Goal: Task Accomplishment & Management: Manage account settings

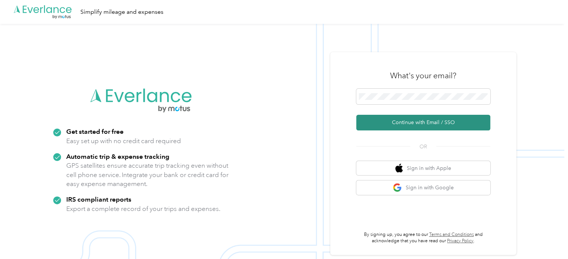
click at [395, 120] on button "Continue with Email / SSO" at bounding box center [423, 123] width 134 height 16
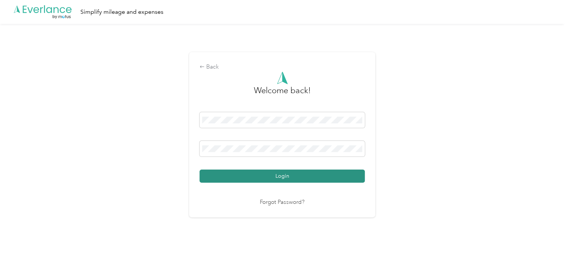
click at [268, 178] on button "Login" at bounding box center [282, 175] width 165 height 13
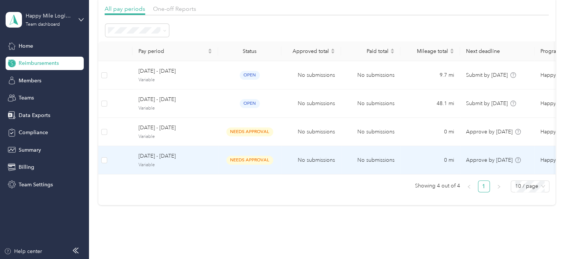
scroll to position [37, 0]
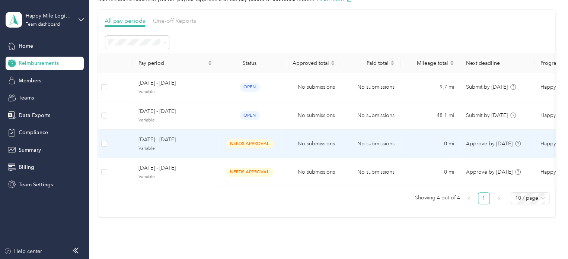
click at [182, 143] on span "September 15 - 21, 2025" at bounding box center [175, 139] width 74 height 8
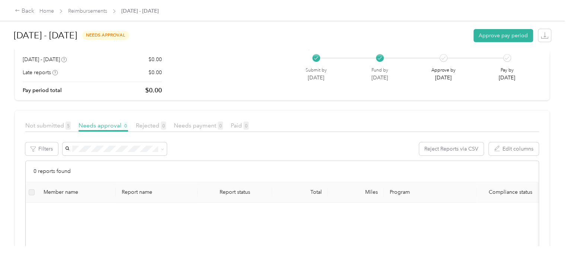
scroll to position [74, 0]
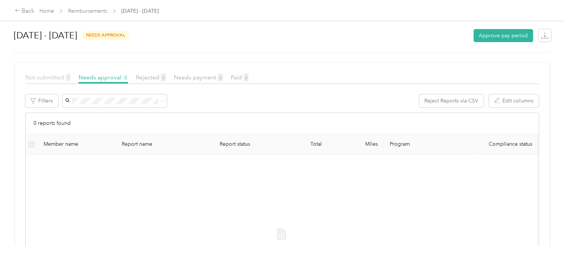
click at [46, 78] on span "Not submitted 5" at bounding box center [47, 77] width 45 height 7
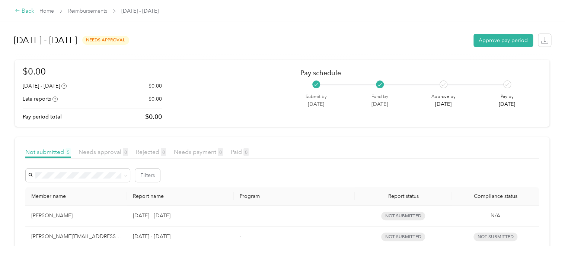
click at [25, 12] on div "Back" at bounding box center [24, 11] width 19 height 9
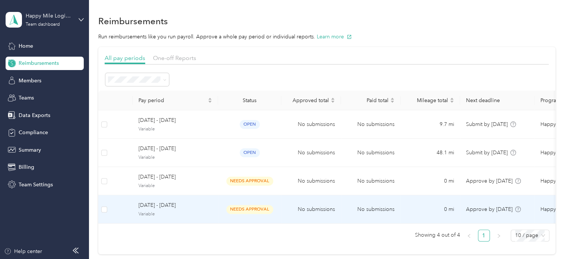
click at [170, 210] on div "September 8 - 14, 2025 Variable" at bounding box center [175, 209] width 74 height 16
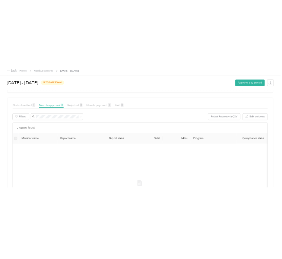
scroll to position [74, 0]
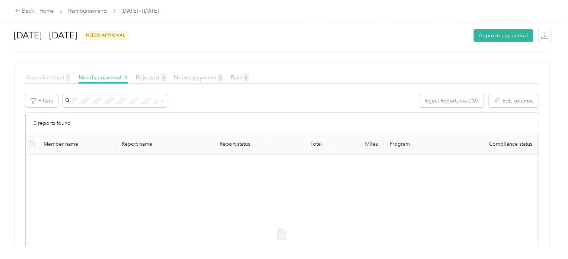
click at [50, 77] on span "Not submitted 5" at bounding box center [47, 77] width 45 height 7
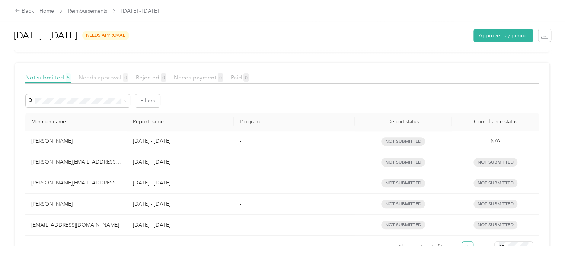
click at [95, 77] on span "Needs approval 0" at bounding box center [104, 77] width 50 height 7
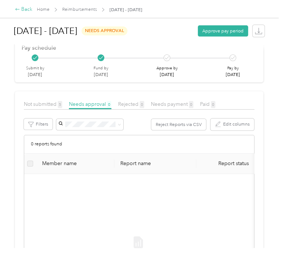
click at [23, 11] on div "Back" at bounding box center [23, 10] width 17 height 8
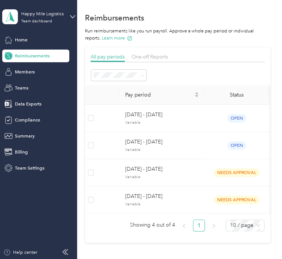
click at [66, 250] on icon at bounding box center [64, 251] width 3 height 5
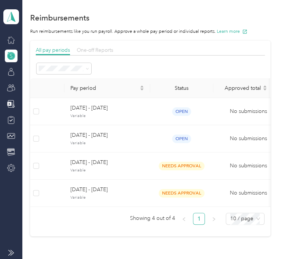
click at [93, 48] on span "One-off Reports" at bounding box center [95, 50] width 36 height 6
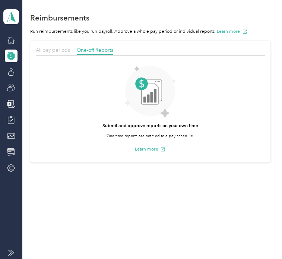
click at [54, 49] on span "All pay periods" at bounding box center [53, 50] width 34 height 6
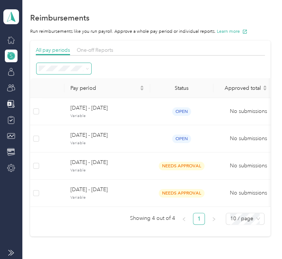
click at [86, 67] on icon at bounding box center [87, 68] width 3 height 3
click at [66, 111] on span "Needs approval" at bounding box center [57, 111] width 32 height 6
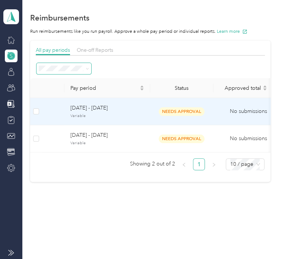
click at [106, 114] on span "Variable" at bounding box center [107, 116] width 74 height 6
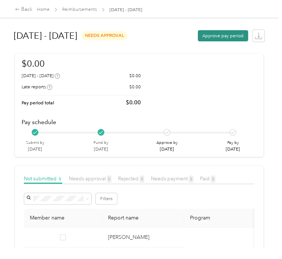
click at [219, 36] on button "Approve pay period" at bounding box center [223, 35] width 50 height 11
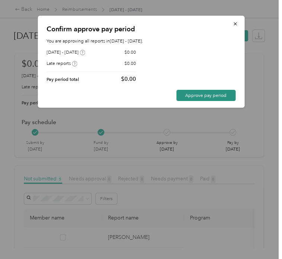
click at [187, 98] on button "Approve pay period" at bounding box center [205, 95] width 59 height 11
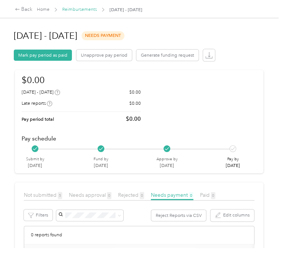
click at [82, 11] on link "Reimbursements" at bounding box center [79, 10] width 35 height 6
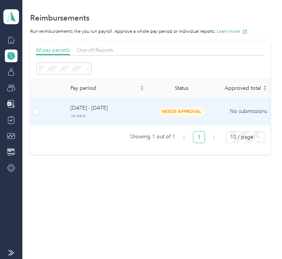
click at [185, 117] on td "needs approval" at bounding box center [181, 111] width 63 height 27
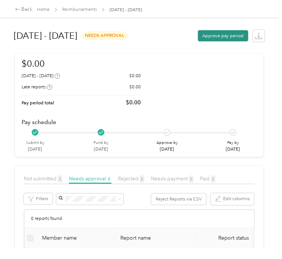
click at [211, 33] on button "Approve pay period" at bounding box center [223, 35] width 50 height 11
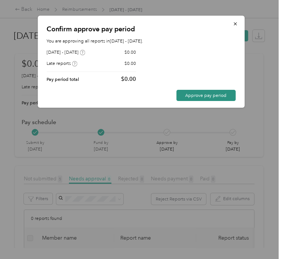
click at [210, 98] on button "Approve pay period" at bounding box center [205, 95] width 59 height 11
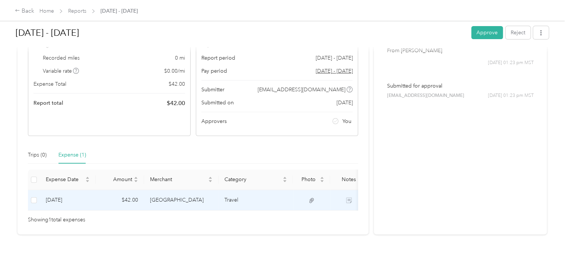
click at [235, 202] on td "Travel" at bounding box center [256, 200] width 74 height 20
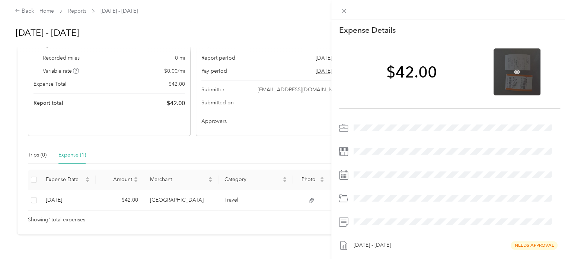
click at [512, 76] on div at bounding box center [517, 71] width 47 height 47
click at [514, 70] on icon at bounding box center [517, 72] width 7 height 4
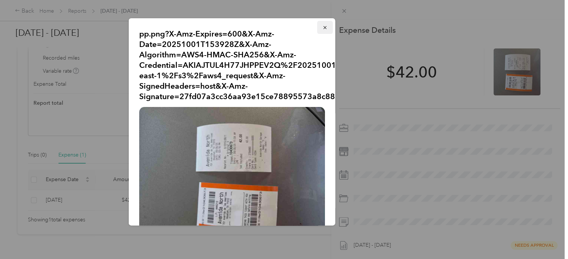
click at [322, 25] on icon "button" at bounding box center [324, 27] width 5 height 5
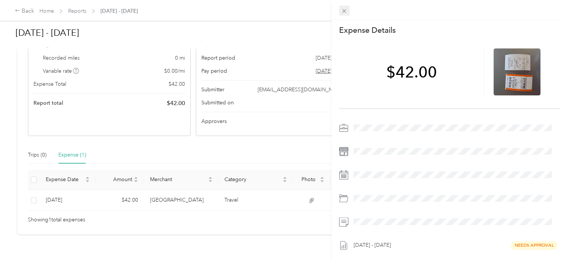
click at [343, 10] on icon at bounding box center [344, 11] width 6 height 6
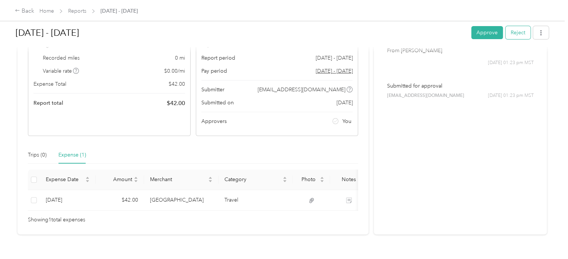
click at [514, 34] on button "Reject" at bounding box center [517, 32] width 25 height 13
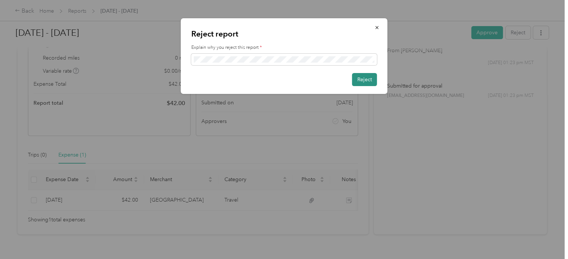
click at [369, 82] on button "Reject" at bounding box center [364, 79] width 25 height 13
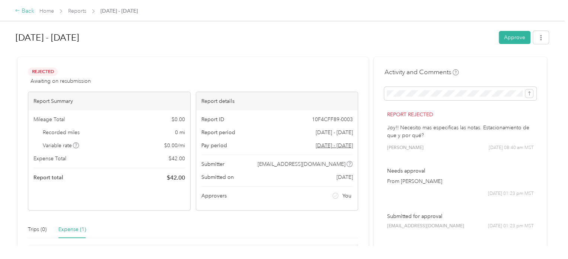
click at [22, 12] on div "Back" at bounding box center [24, 11] width 19 height 9
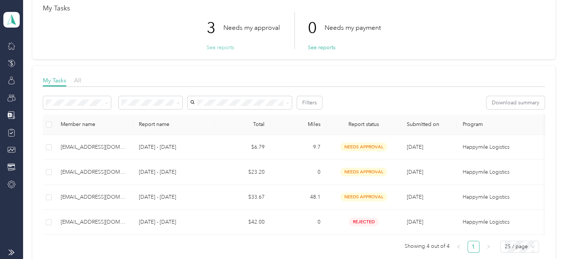
scroll to position [74, 0]
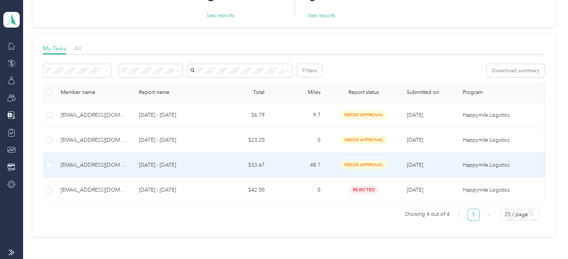
click at [260, 167] on td "$33.67" at bounding box center [243, 165] width 56 height 25
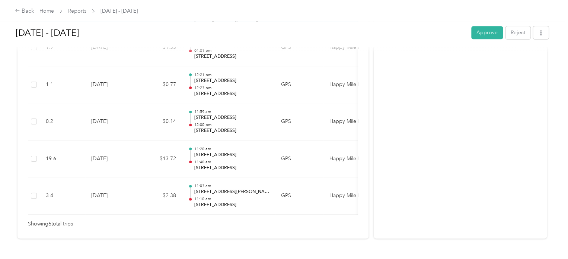
scroll to position [298, 0]
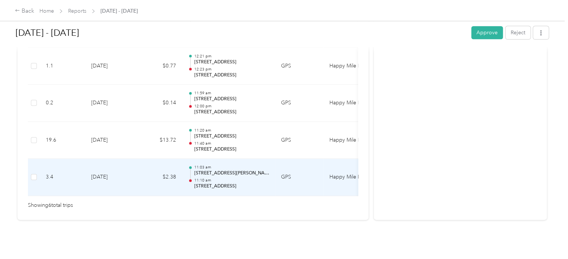
click at [163, 178] on td "$2.38" at bounding box center [159, 177] width 45 height 37
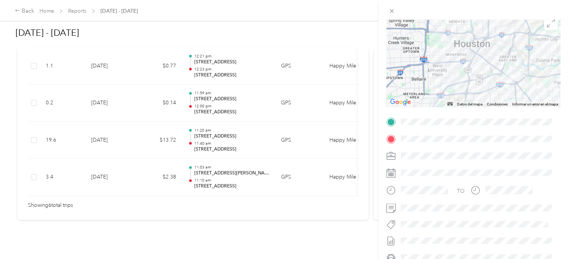
scroll to position [56, 0]
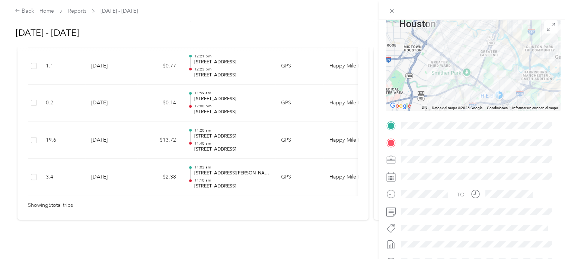
click at [172, 138] on div "Trip details This trip cannot be edited because it is either under review, appr…" at bounding box center [284, 129] width 568 height 259
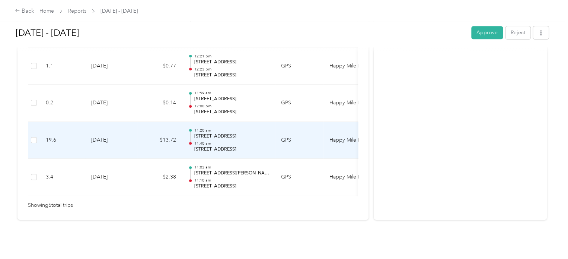
click at [117, 137] on td "[DATE]" at bounding box center [111, 140] width 52 height 37
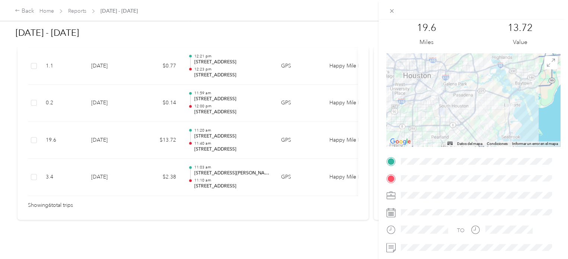
scroll to position [19, 0]
click at [153, 103] on div "Trip details This trip cannot be edited because it is either under review, appr…" at bounding box center [284, 129] width 568 height 259
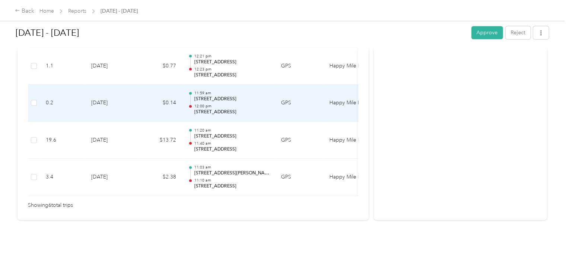
click at [140, 102] on td "$0.14" at bounding box center [159, 102] width 45 height 37
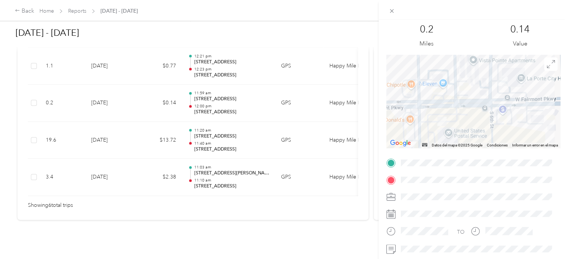
click at [130, 71] on div "Trip details This trip cannot be edited because it is either under review, appr…" at bounding box center [284, 129] width 568 height 259
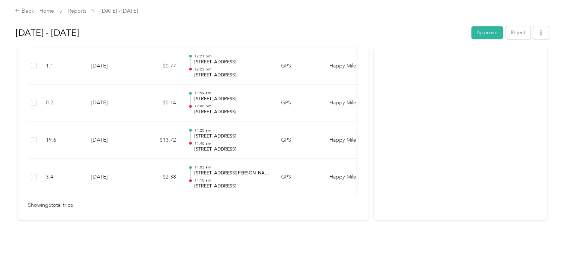
click at [127, 63] on td "[DATE]" at bounding box center [111, 66] width 52 height 37
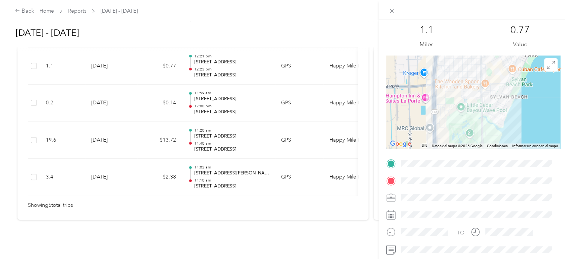
scroll to position [0, 0]
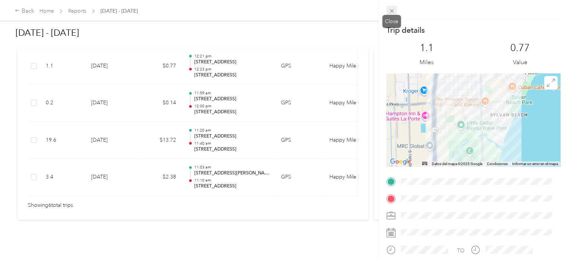
click at [392, 9] on icon at bounding box center [392, 11] width 6 height 6
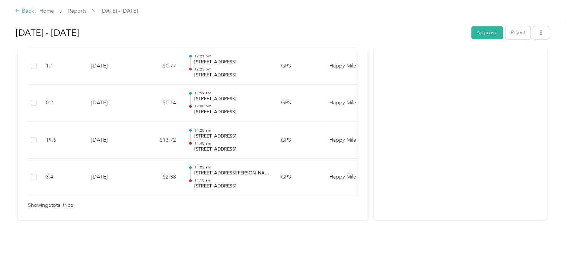
click at [26, 12] on div "Back" at bounding box center [24, 11] width 19 height 9
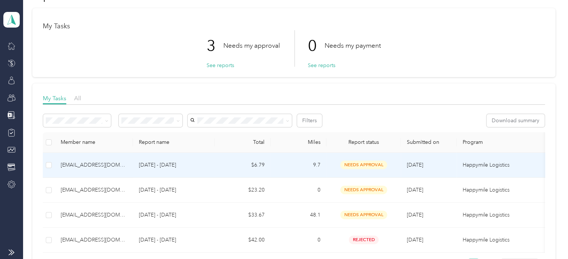
scroll to position [37, 0]
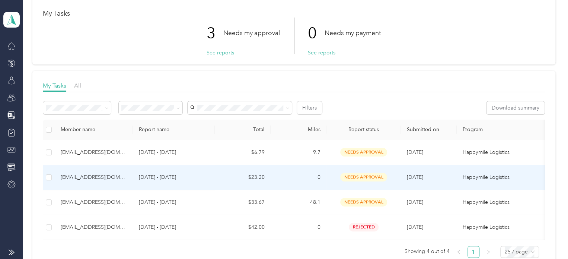
click at [250, 177] on td "$23.20" at bounding box center [243, 177] width 56 height 25
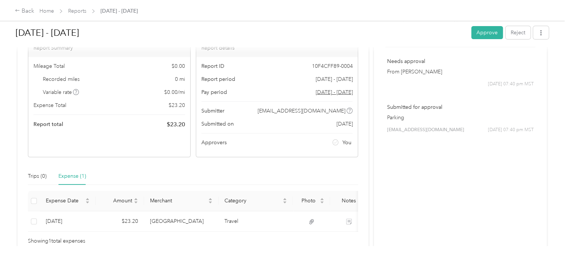
scroll to position [100, 0]
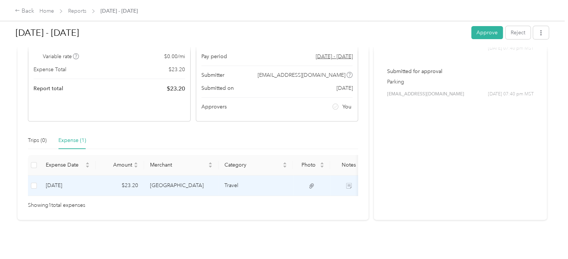
click at [229, 176] on td "Travel" at bounding box center [256, 185] width 74 height 20
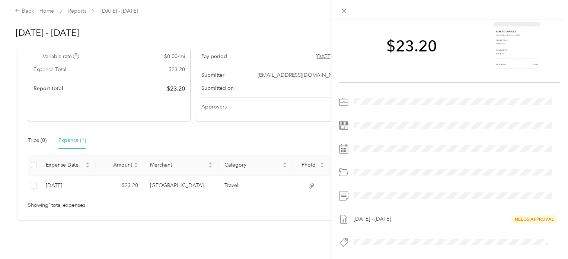
scroll to position [0, 0]
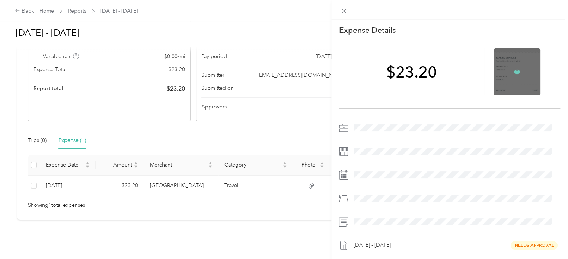
click at [514, 68] on icon at bounding box center [517, 71] width 7 height 7
click at [514, 73] on icon at bounding box center [517, 72] width 7 height 4
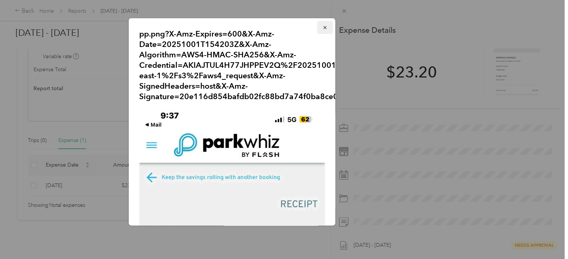
click at [322, 26] on icon "button" at bounding box center [324, 27] width 5 height 5
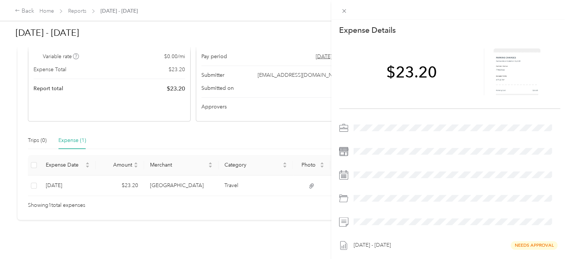
drag, startPoint x: 241, startPoint y: 186, endPoint x: 301, endPoint y: 187, distance: 59.6
click at [301, 187] on div "This expense cannot be edited because it is either under review, approved, or p…" at bounding box center [284, 129] width 568 height 259
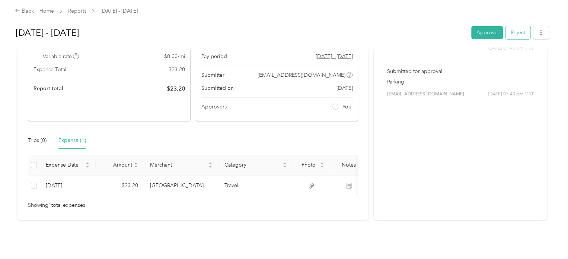
click at [516, 33] on button "Reject" at bounding box center [517, 32] width 25 height 13
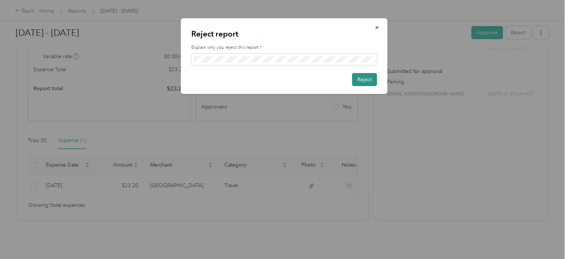
click at [369, 78] on button "Reject" at bounding box center [364, 79] width 25 height 13
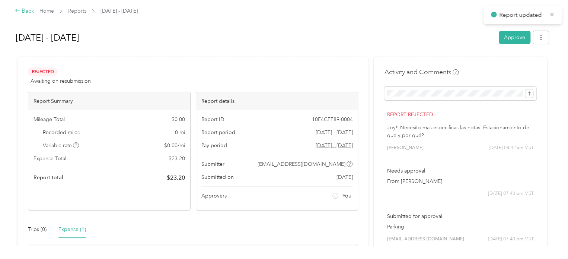
click at [28, 11] on div "Back" at bounding box center [24, 11] width 19 height 9
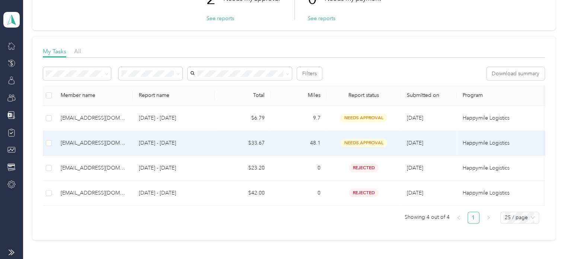
scroll to position [74, 0]
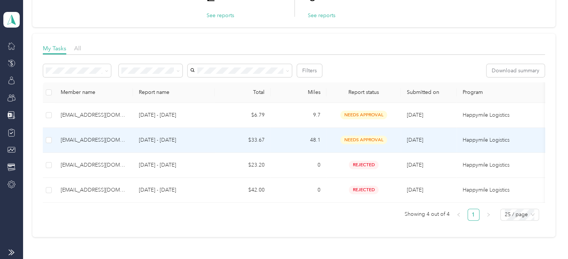
click at [266, 140] on td "$33.67" at bounding box center [243, 140] width 56 height 25
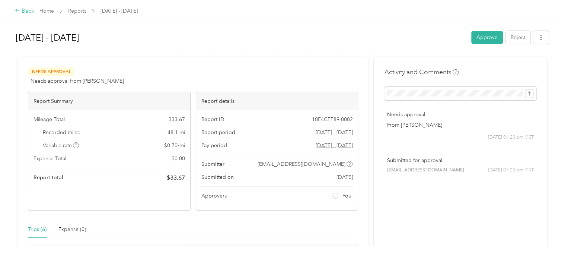
click at [19, 9] on icon at bounding box center [17, 10] width 5 height 5
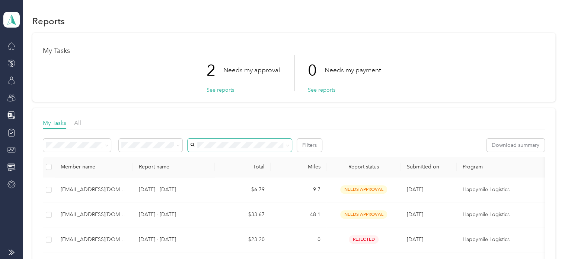
scroll to position [37, 0]
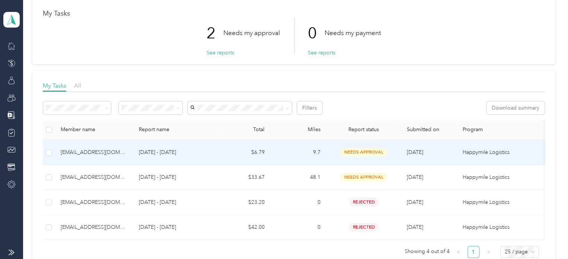
click at [237, 153] on td "$6.79" at bounding box center [243, 152] width 56 height 25
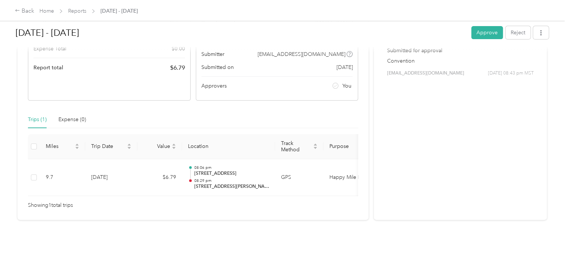
scroll to position [121, 0]
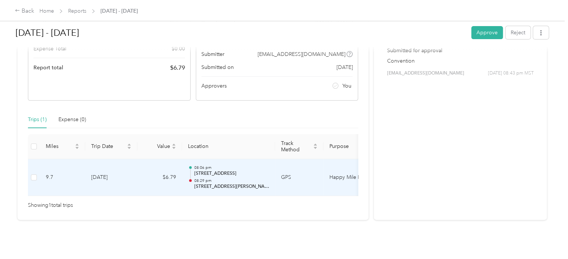
click at [228, 183] on p "[STREET_ADDRESS][PERSON_NAME]" at bounding box center [231, 186] width 75 height 7
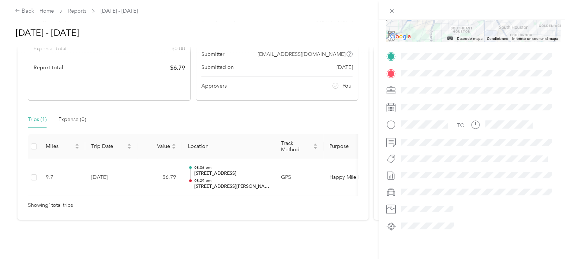
scroll to position [0, 0]
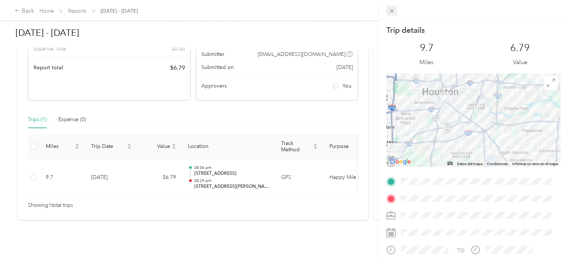
click at [393, 12] on icon at bounding box center [392, 11] width 6 height 6
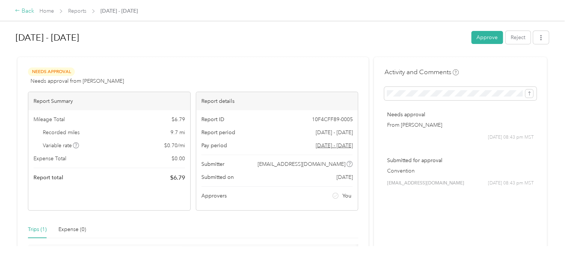
click at [19, 12] on icon at bounding box center [17, 10] width 5 height 5
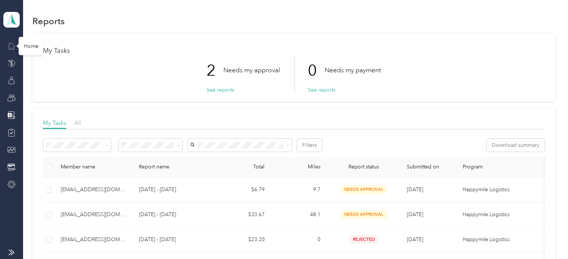
click at [8, 48] on icon at bounding box center [11, 46] width 8 height 8
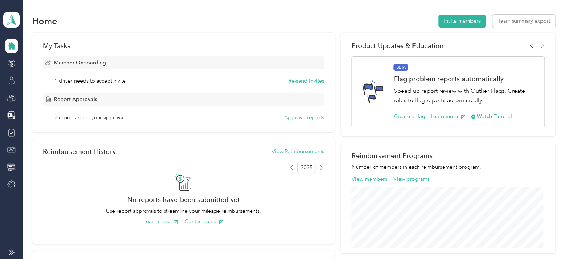
click at [13, 83] on icon at bounding box center [11, 80] width 8 height 8
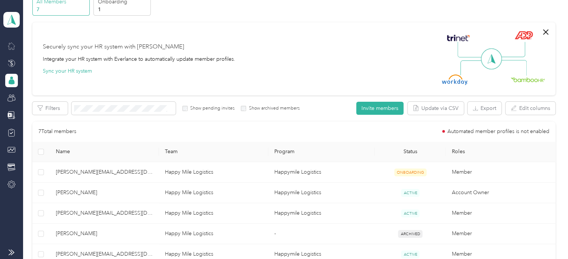
scroll to position [74, 0]
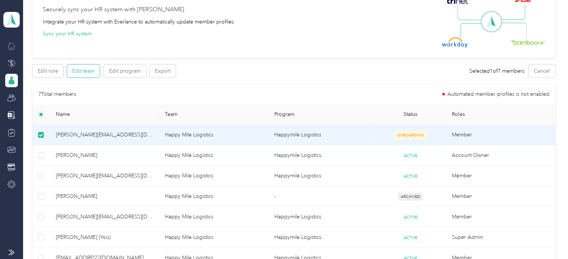
click at [91, 70] on button "Edit team" at bounding box center [83, 70] width 33 height 13
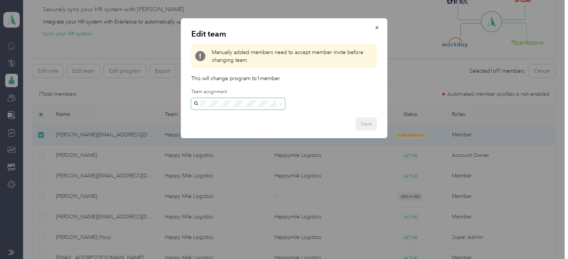
click at [279, 105] on icon at bounding box center [280, 103] width 3 height 3
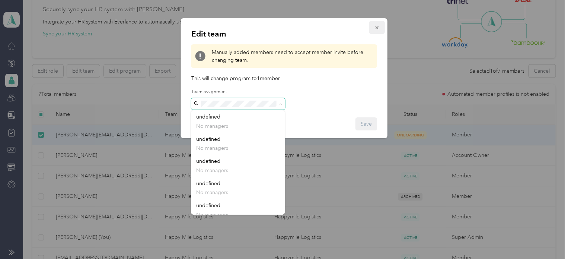
click at [379, 25] on icon "button" at bounding box center [376, 27] width 5 height 5
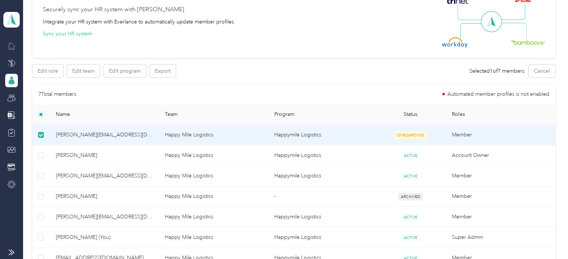
click at [345, 76] on div "Edit role Edit team Edit program Export Selected 1 of 7 members Cancel" at bounding box center [293, 70] width 523 height 13
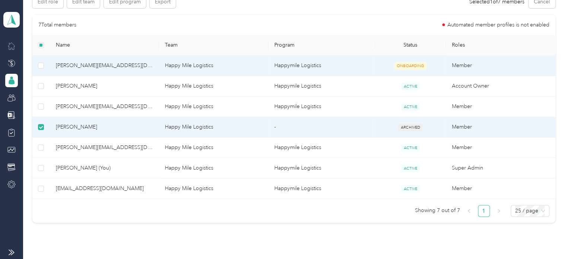
scroll to position [149, 0]
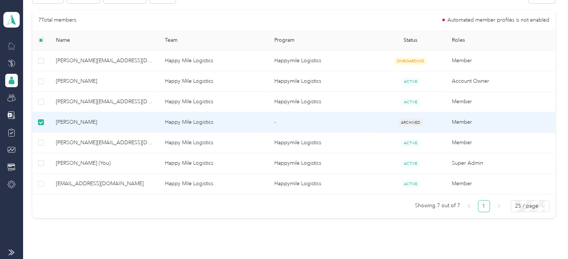
drag, startPoint x: 167, startPoint y: 124, endPoint x: 480, endPoint y: 241, distance: 334.4
click at [480, 241] on div "Members All Members 7 Onboarding 1 NEW Securely sync your HR system with Everla…" at bounding box center [293, 57] width 541 height 413
click at [43, 124] on label at bounding box center [41, 122] width 6 height 8
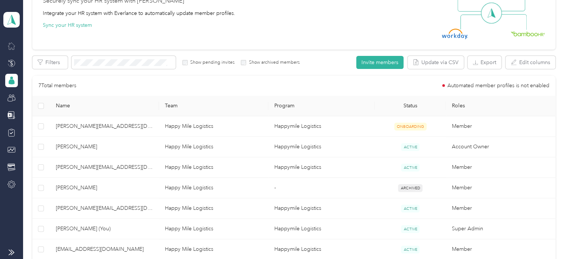
scroll to position [0, 0]
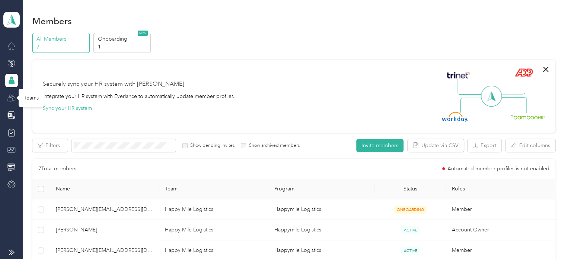
click at [13, 99] on icon at bounding box center [11, 98] width 8 height 8
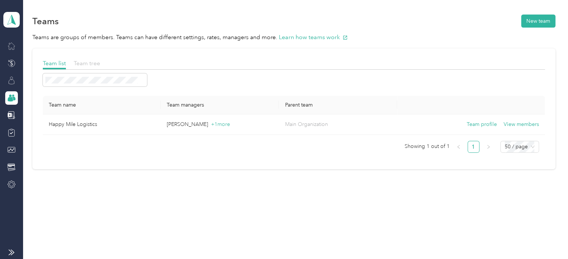
click at [81, 63] on span "Team tree" at bounding box center [87, 63] width 26 height 7
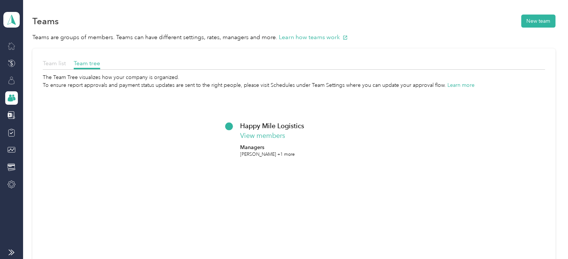
click at [60, 65] on span "Team list" at bounding box center [54, 63] width 23 height 7
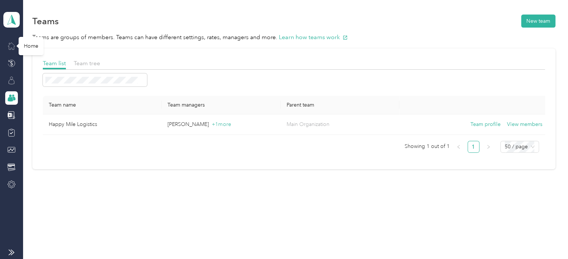
click at [13, 43] on icon at bounding box center [11, 46] width 8 height 8
